Goal: Information Seeking & Learning: Learn about a topic

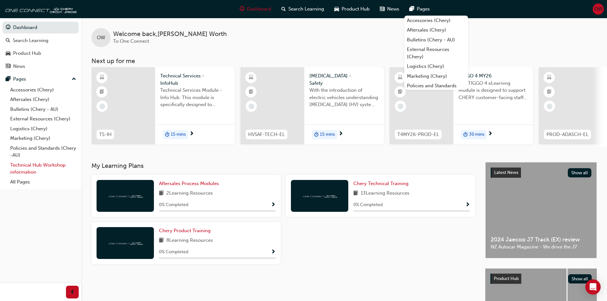
click at [19, 169] on link "Technical Hub Workshop information" at bounding box center [43, 168] width 71 height 17
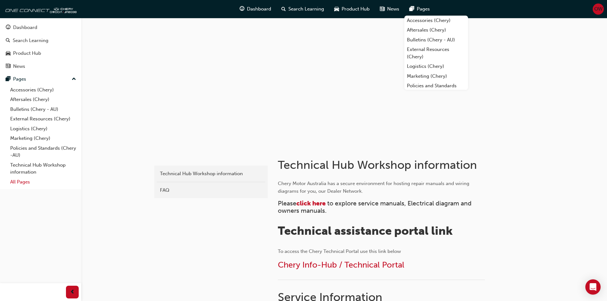
click at [22, 181] on link "All Pages" at bounding box center [43, 182] width 71 height 10
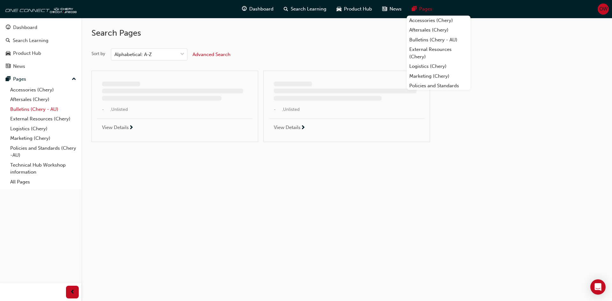
click at [32, 107] on link "Bulletins (Chery - AU)" at bounding box center [43, 110] width 71 height 10
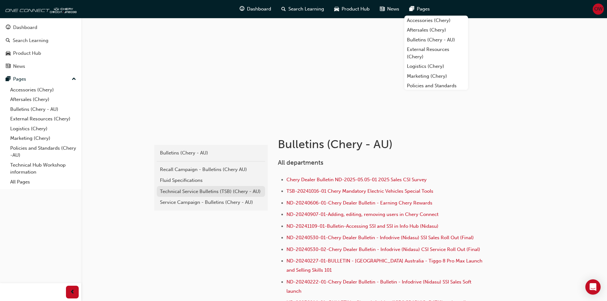
scroll to position [32, 0]
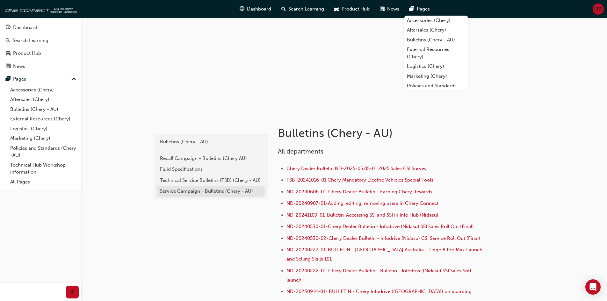
click at [198, 194] on div "Service Campaign - Bulletins (Chery - AU)" at bounding box center [211, 191] width 102 height 7
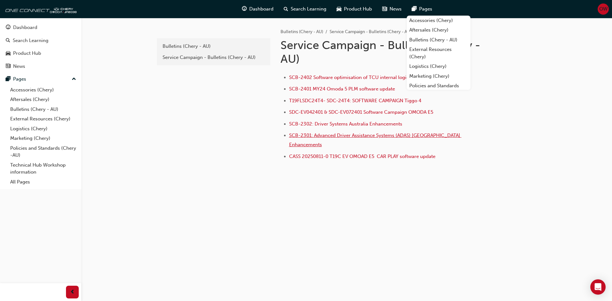
click at [357, 135] on span "SCB-2301: Advanced Driver Assistance Systems (ADAS) [GEOGRAPHIC_DATA] Enhanceme…" at bounding box center [375, 140] width 172 height 15
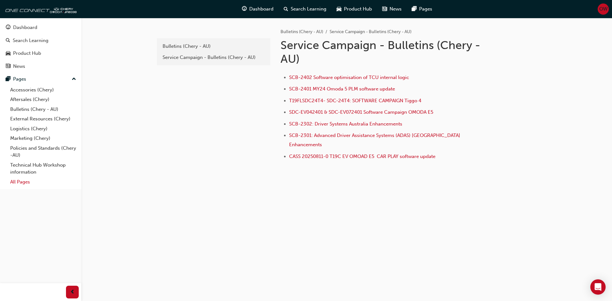
click at [24, 182] on link "All Pages" at bounding box center [43, 182] width 71 height 10
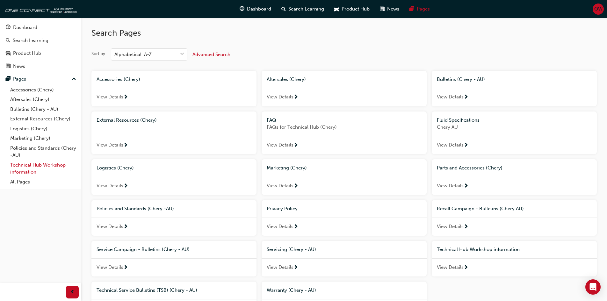
click at [26, 169] on link "Technical Hub Workshop information" at bounding box center [43, 168] width 71 height 17
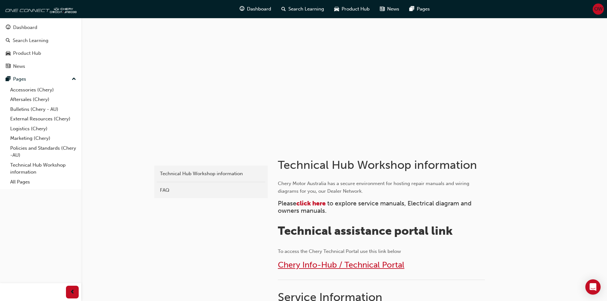
click at [351, 266] on span "Chery Info-Hub / Technical Portal" at bounding box center [341, 265] width 127 height 10
